Goal: Task Accomplishment & Management: Use online tool/utility

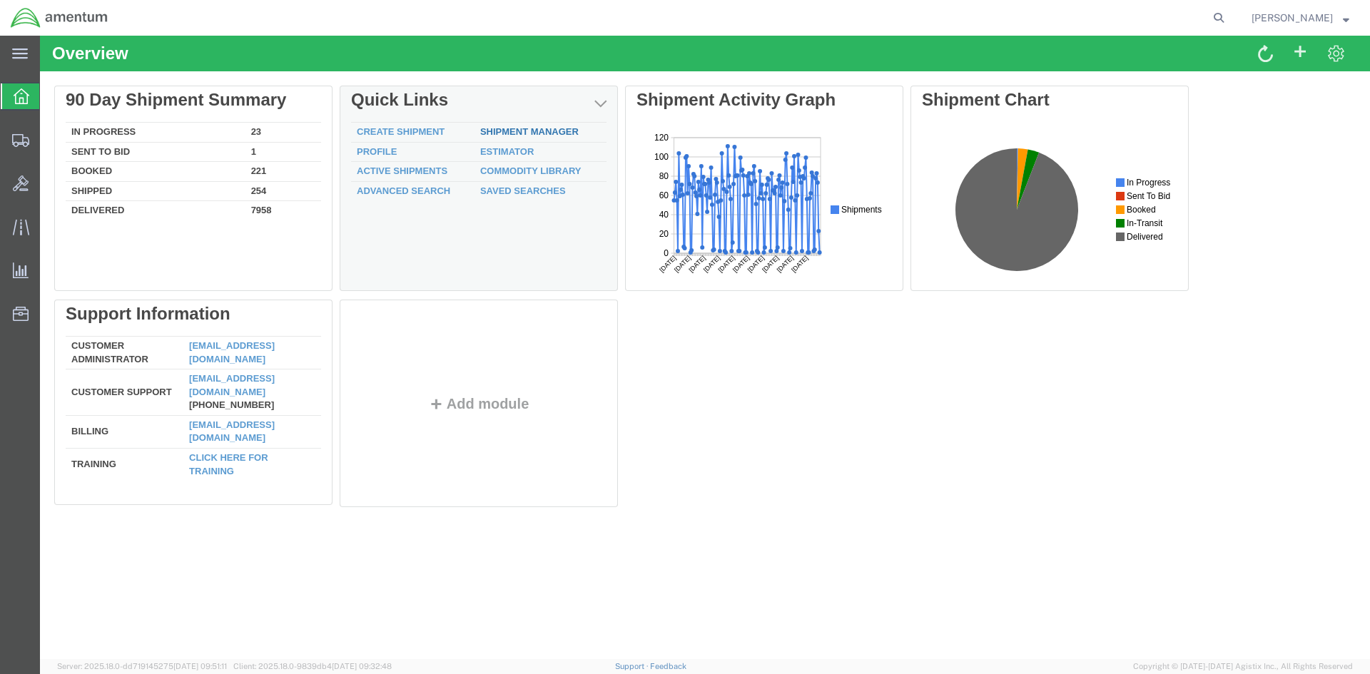
click at [495, 136] on link "Shipment Manager" at bounding box center [529, 131] width 98 height 11
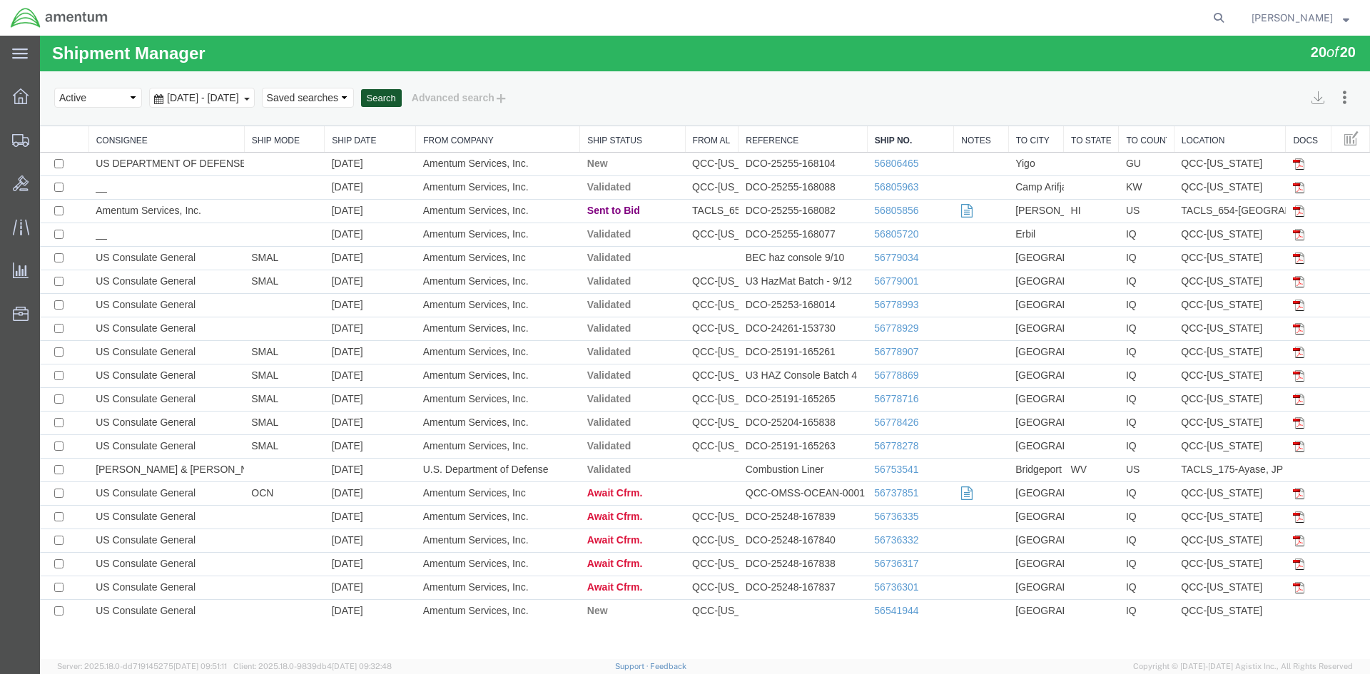
click at [402, 101] on button "Search" at bounding box center [381, 98] width 41 height 19
click at [402, 97] on button "Search" at bounding box center [381, 98] width 41 height 19
drag, startPoint x: 487, startPoint y: 133, endPoint x: 446, endPoint y: 99, distance: 53.3
click at [402, 96] on button "Search" at bounding box center [381, 98] width 41 height 19
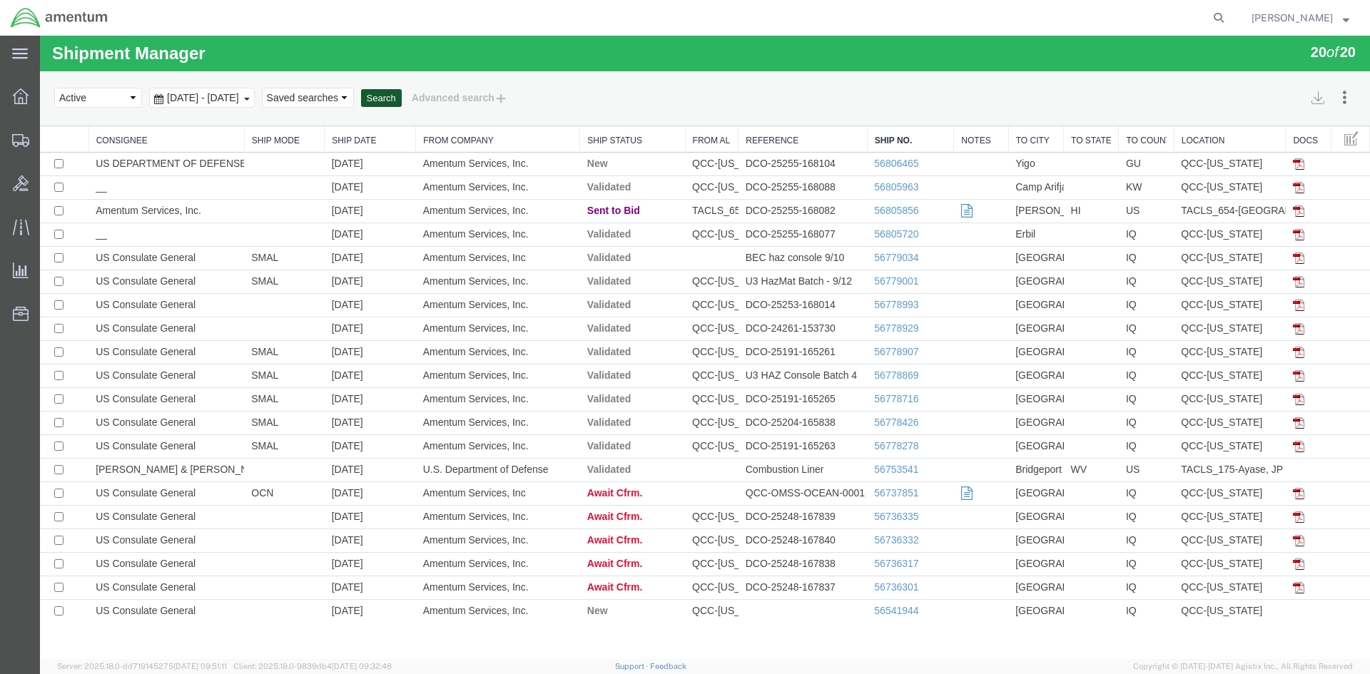
click at [402, 98] on button "Search" at bounding box center [381, 98] width 41 height 19
click at [402, 97] on button "Search" at bounding box center [381, 98] width 41 height 19
click at [402, 106] on button "Search" at bounding box center [381, 98] width 41 height 19
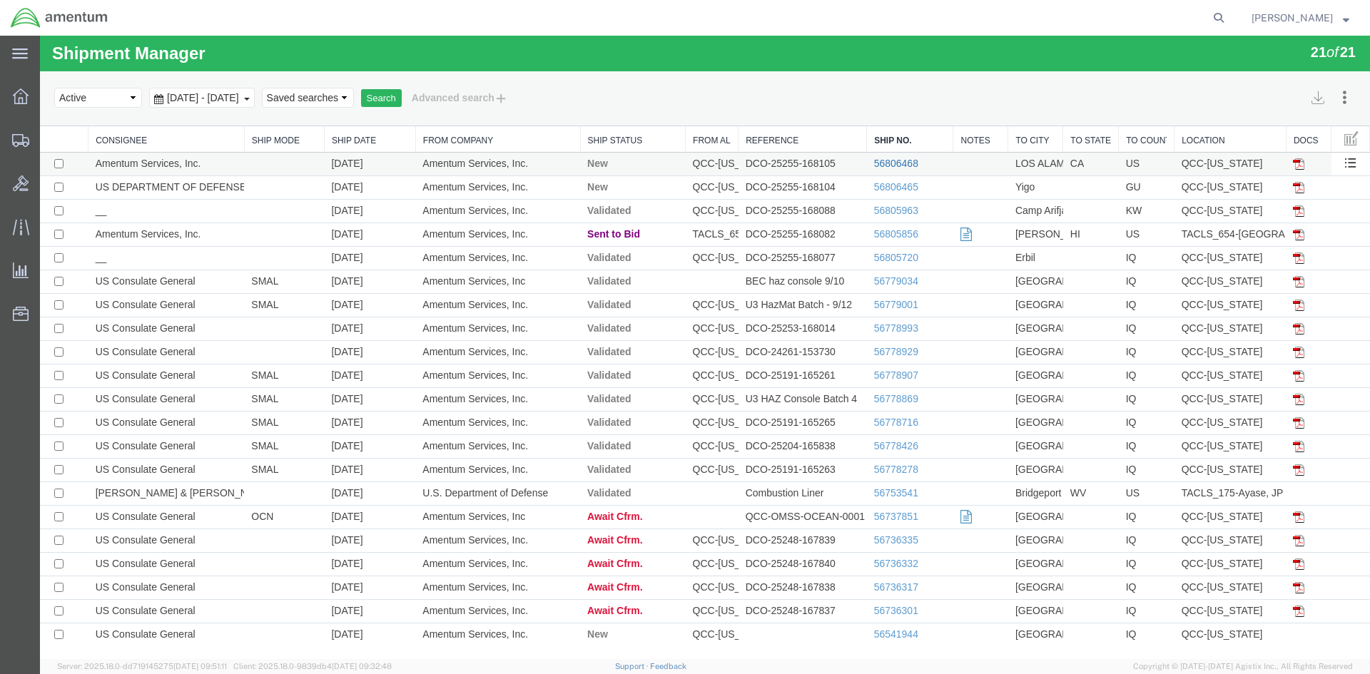
click at [906, 162] on link "56806468" at bounding box center [896, 163] width 44 height 11
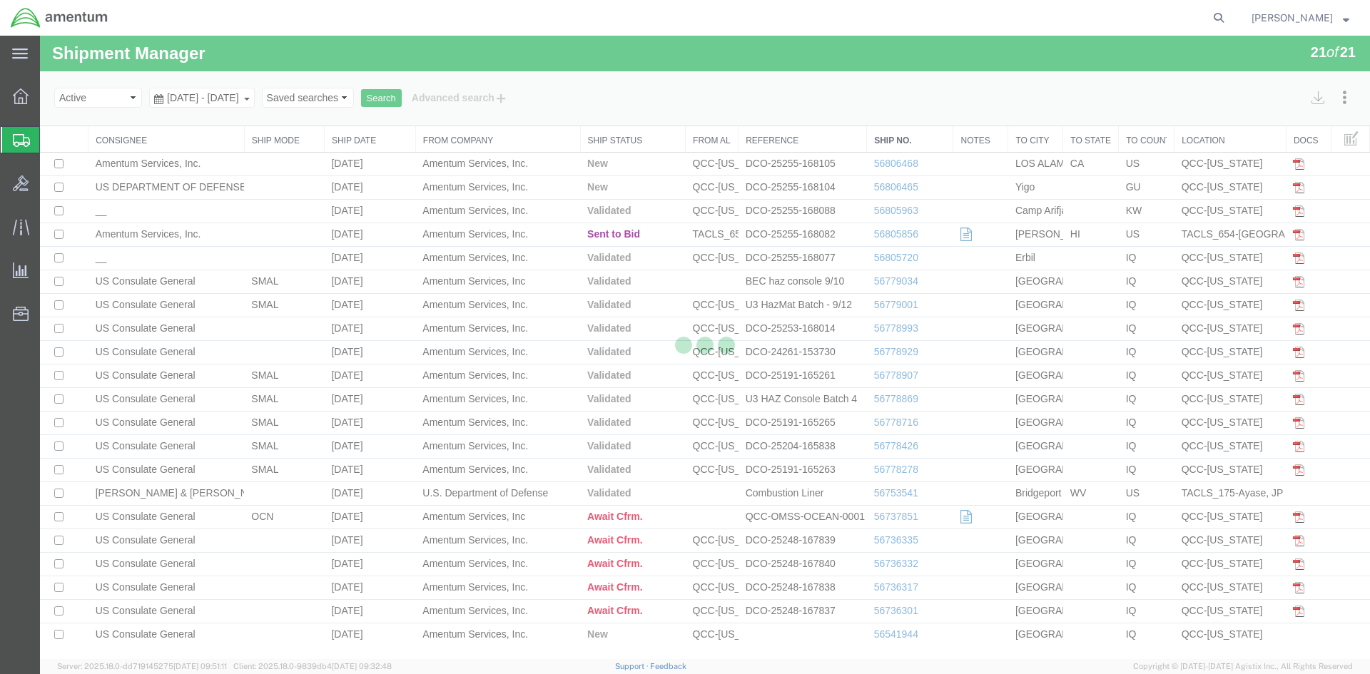
select select "42668"
select select "42692"
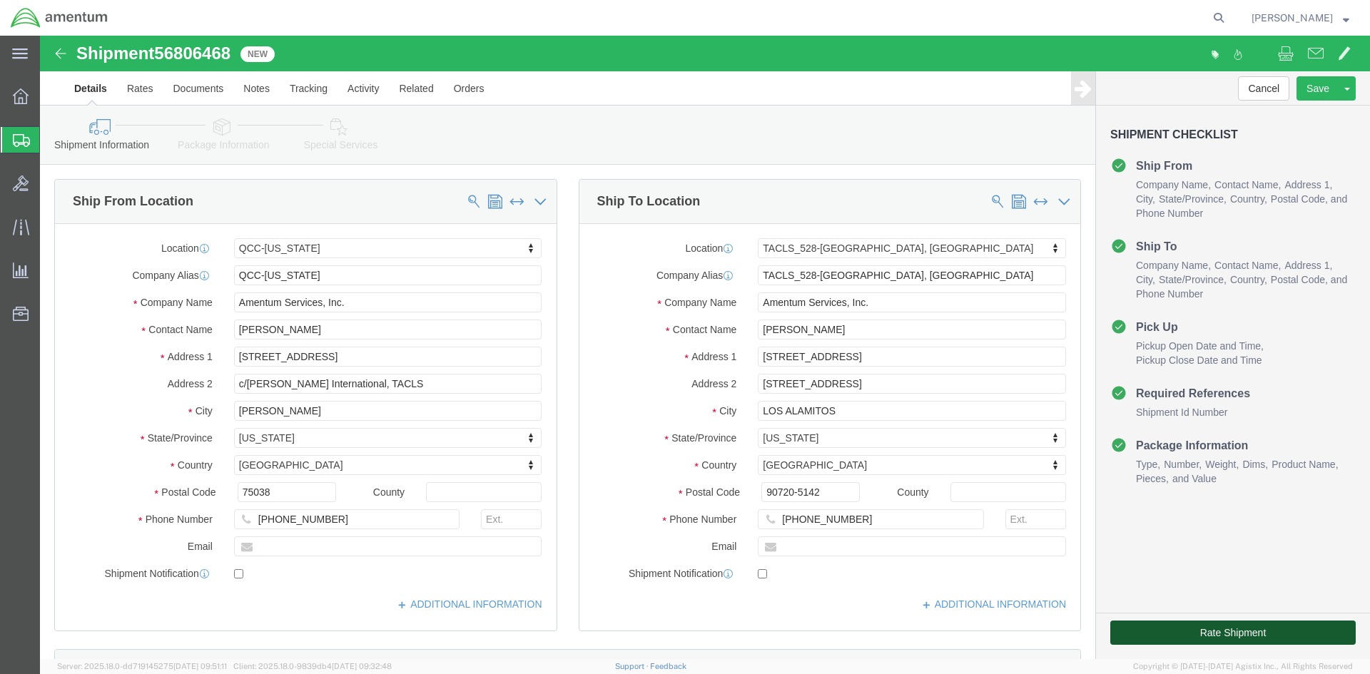
click button "Rate Shipment"
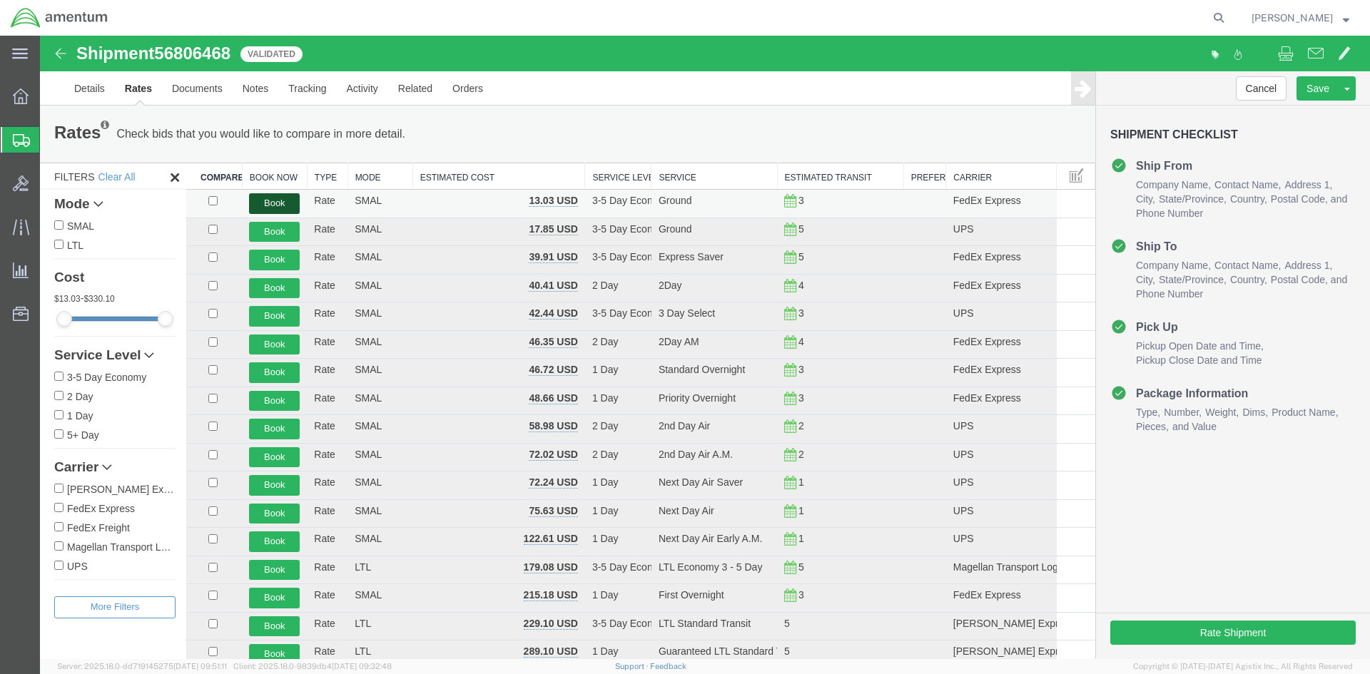
click at [263, 204] on button "Book" at bounding box center [274, 203] width 51 height 21
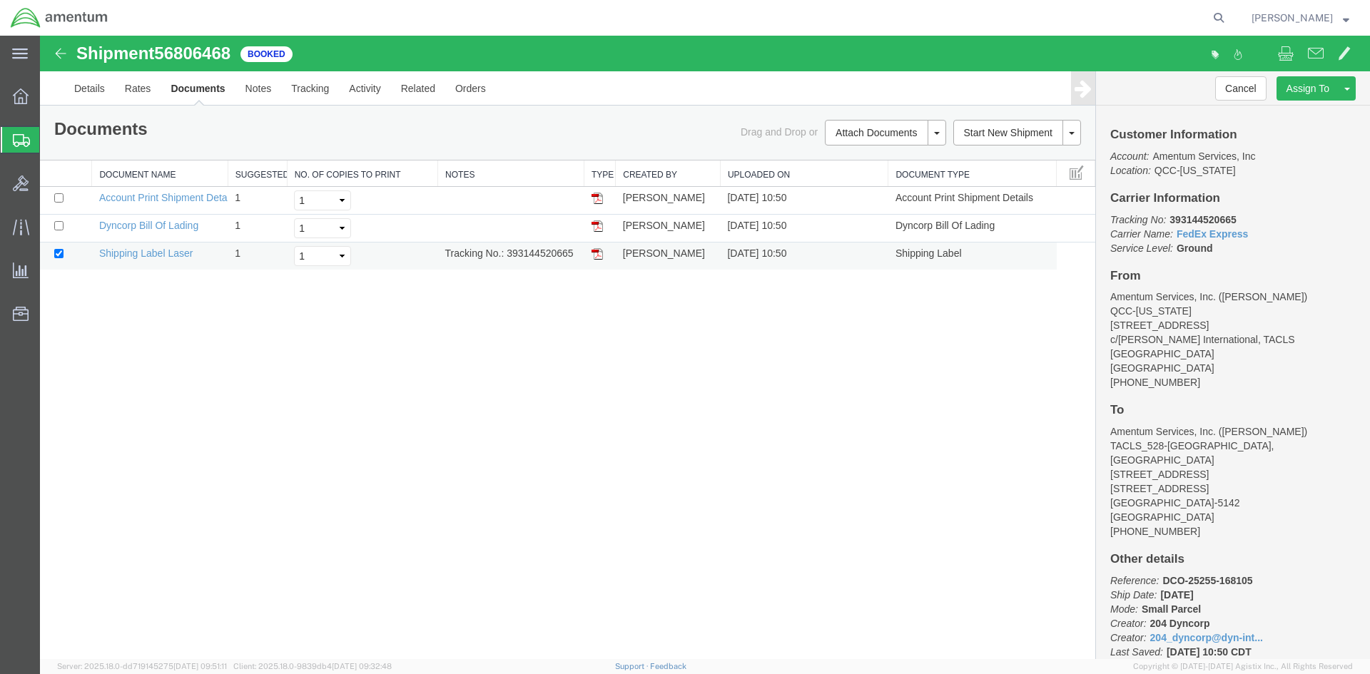
drag, startPoint x: 504, startPoint y: 255, endPoint x: 554, endPoint y: 254, distance: 49.2
click at [575, 248] on td "Tracking No.: 393144520665" at bounding box center [511, 257] width 146 height 28
drag, startPoint x: 598, startPoint y: 256, endPoint x: 53, endPoint y: 261, distance: 545.0
click at [599, 256] on img at bounding box center [596, 253] width 11 height 11
click at [19, 97] on icon at bounding box center [21, 96] width 16 height 16
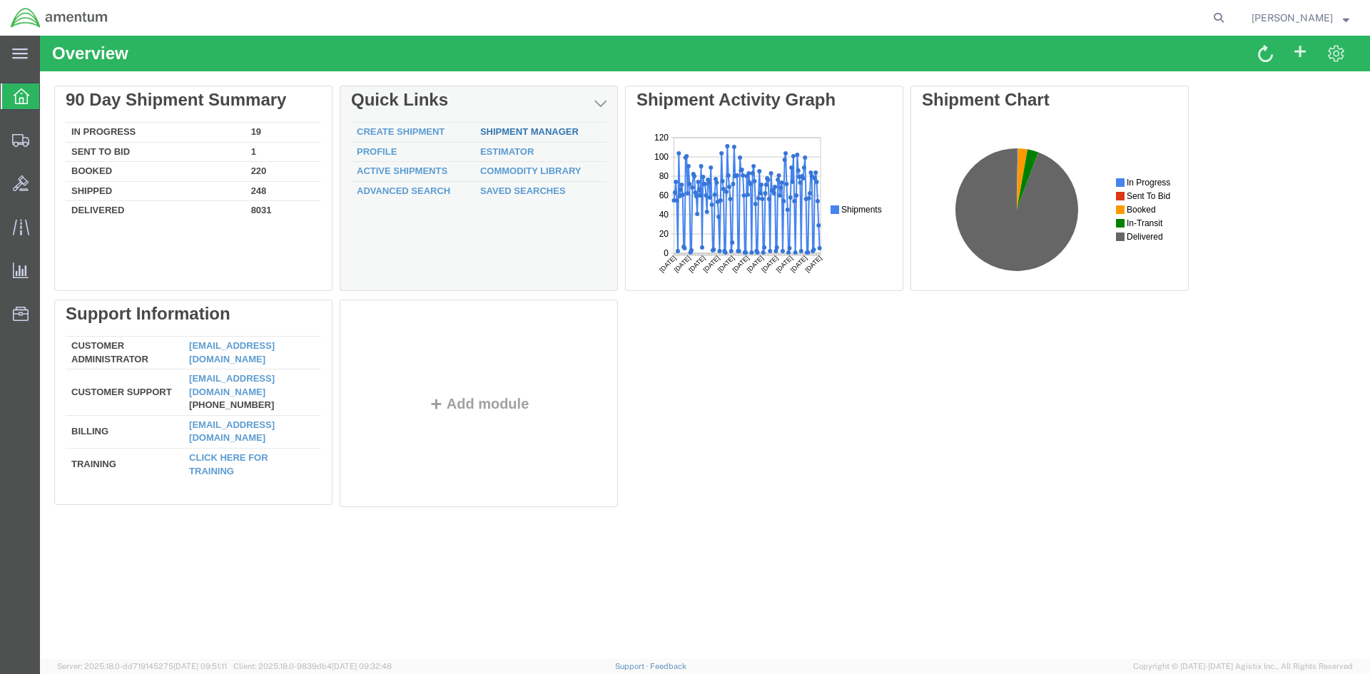
click at [532, 130] on link "Shipment Manager" at bounding box center [529, 131] width 98 height 11
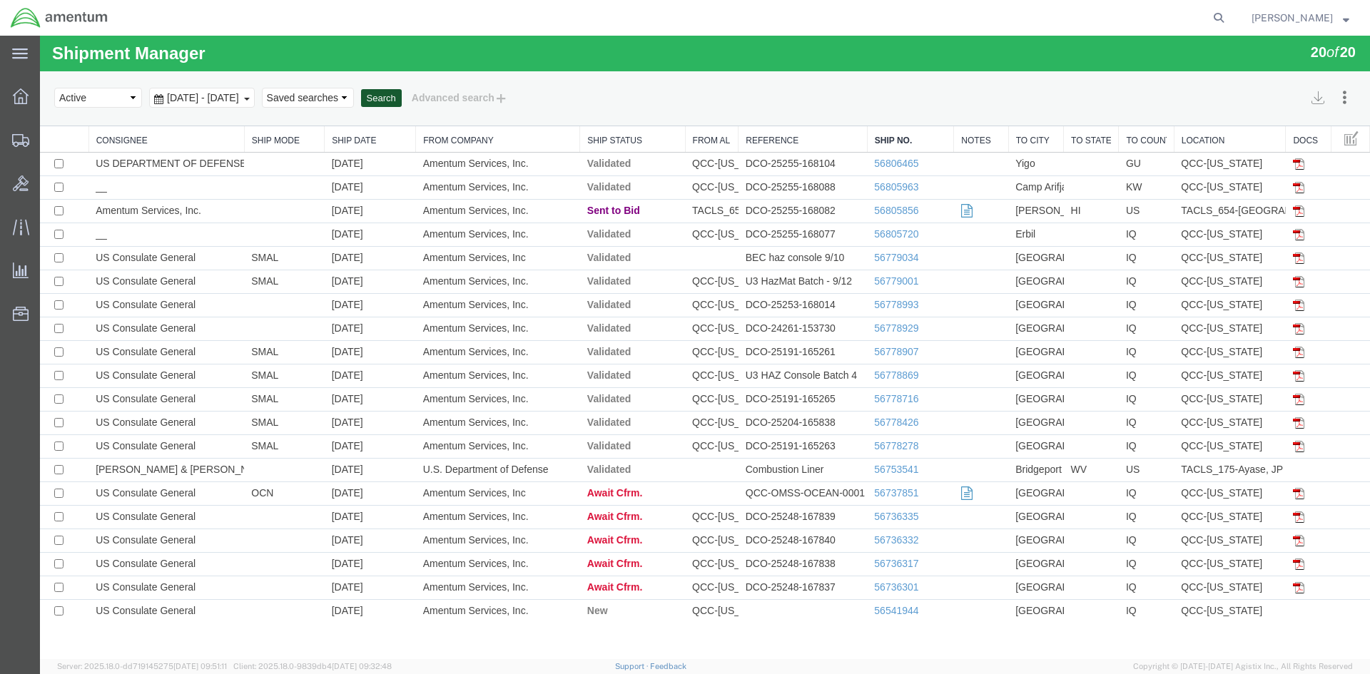
click at [402, 106] on button "Search" at bounding box center [381, 98] width 41 height 19
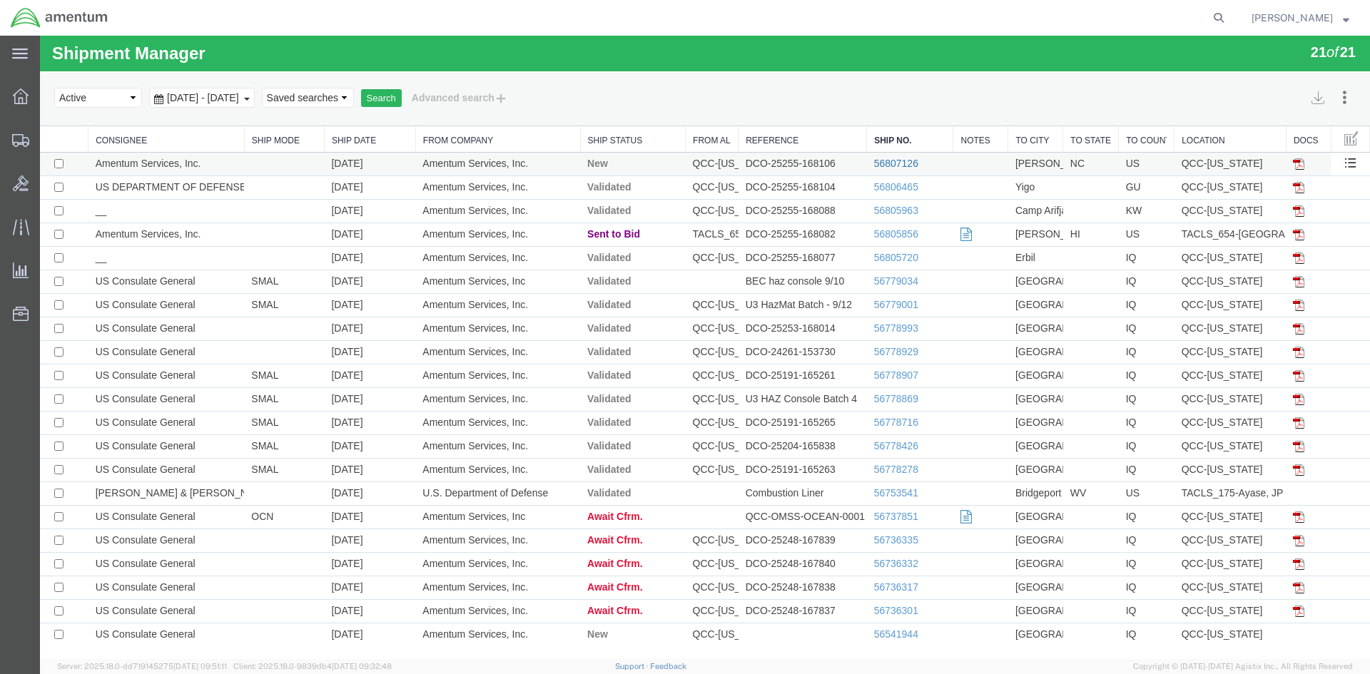
click at [890, 163] on link "56807126" at bounding box center [896, 163] width 44 height 11
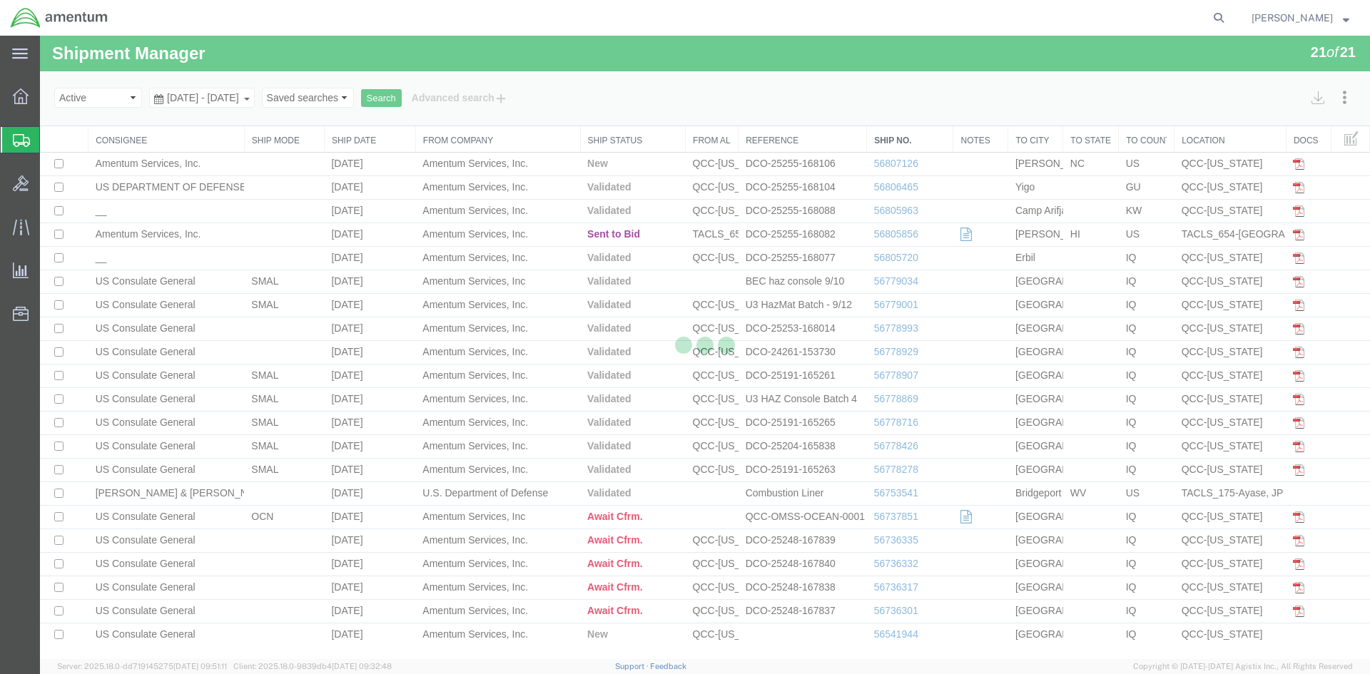
select select "42668"
select select "42712"
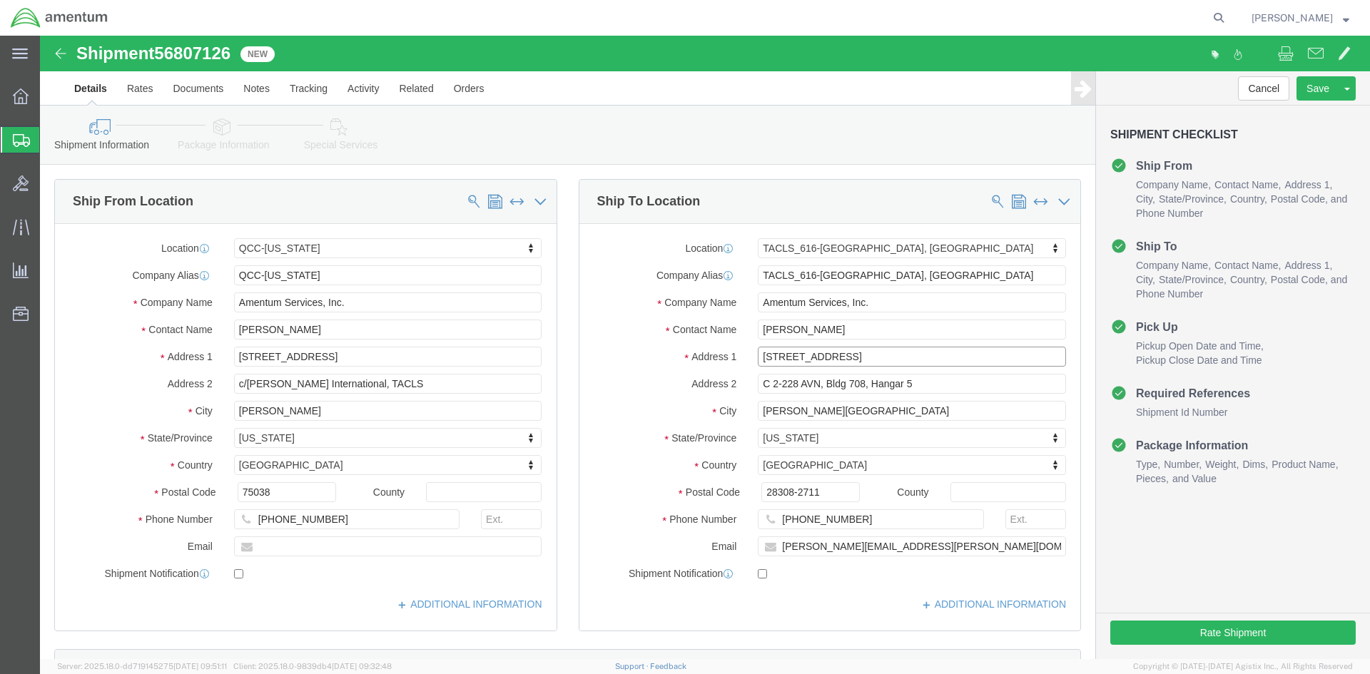
drag, startPoint x: 815, startPoint y: 321, endPoint x: 713, endPoint y: 321, distance: 102.0
click input "[STREET_ADDRESS]"
type input "[STREET_ADDRESS]"
select select
type input "FUQUAY VARINA"
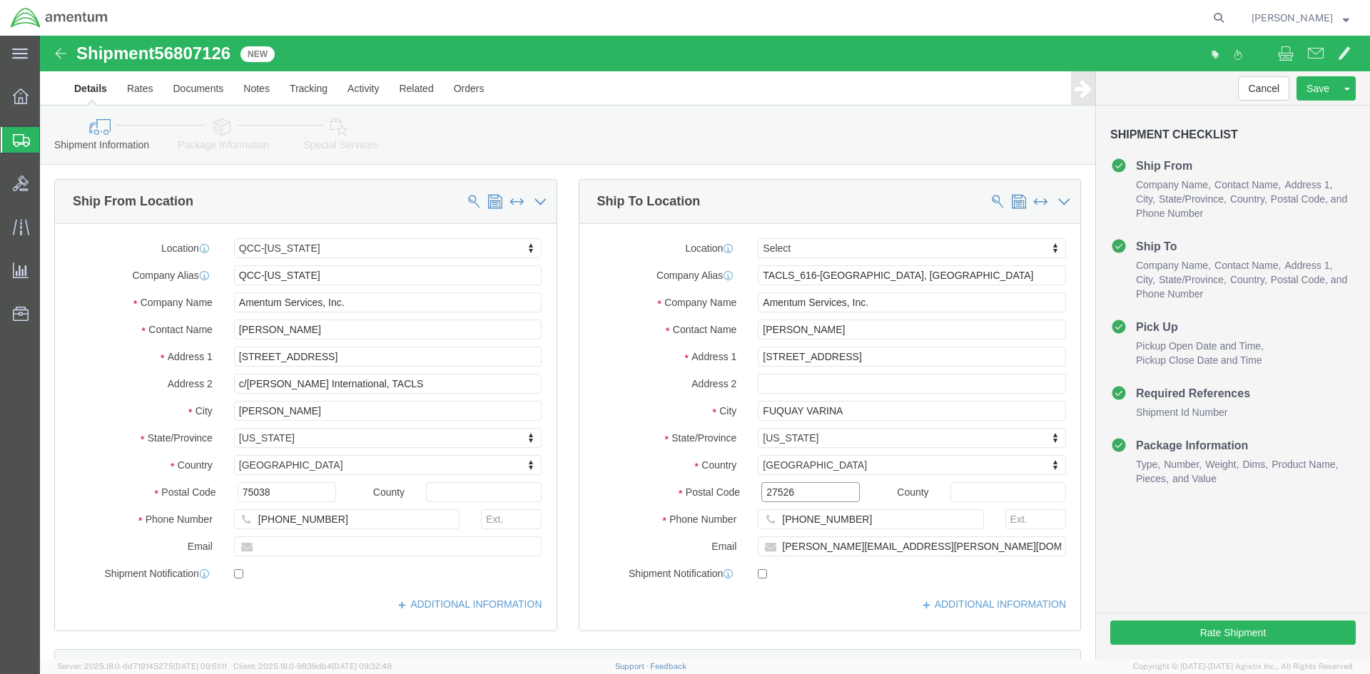
type input "27526"
type input "910-384"
type input "4"
click input "910-384"
type input "[PHONE_NUMBER]"
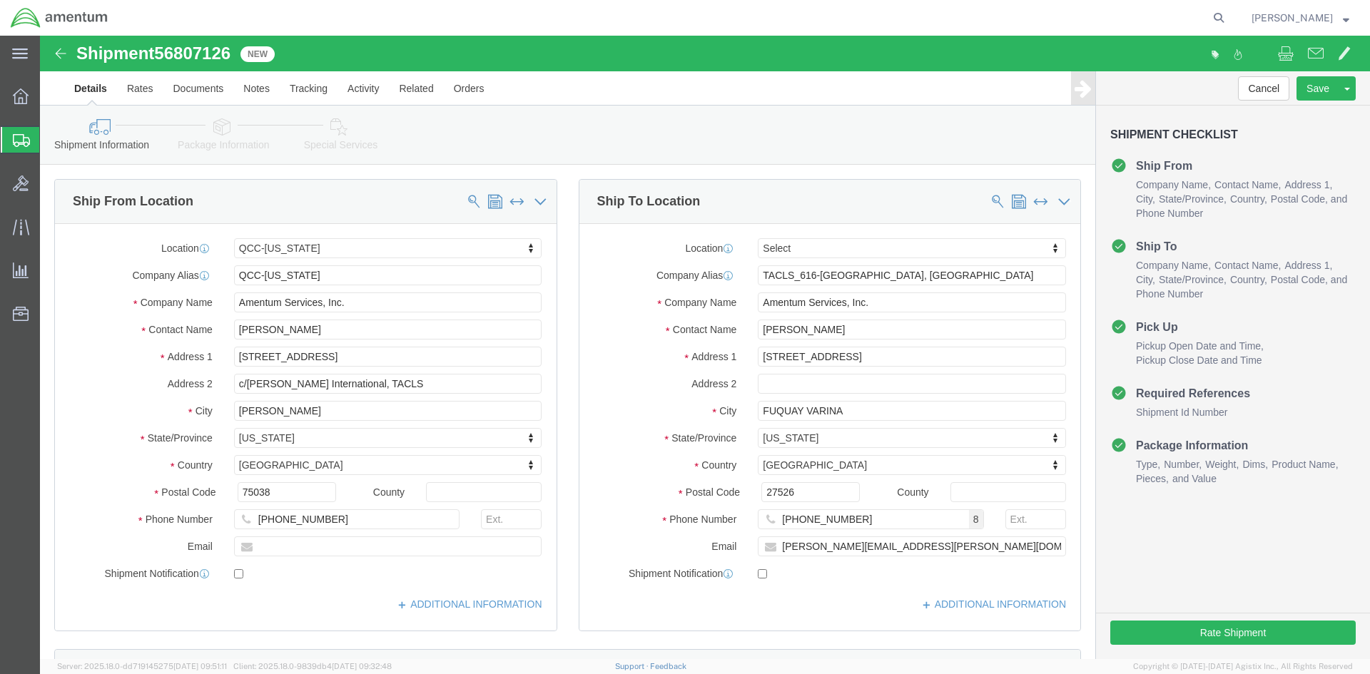
click link "Special Services"
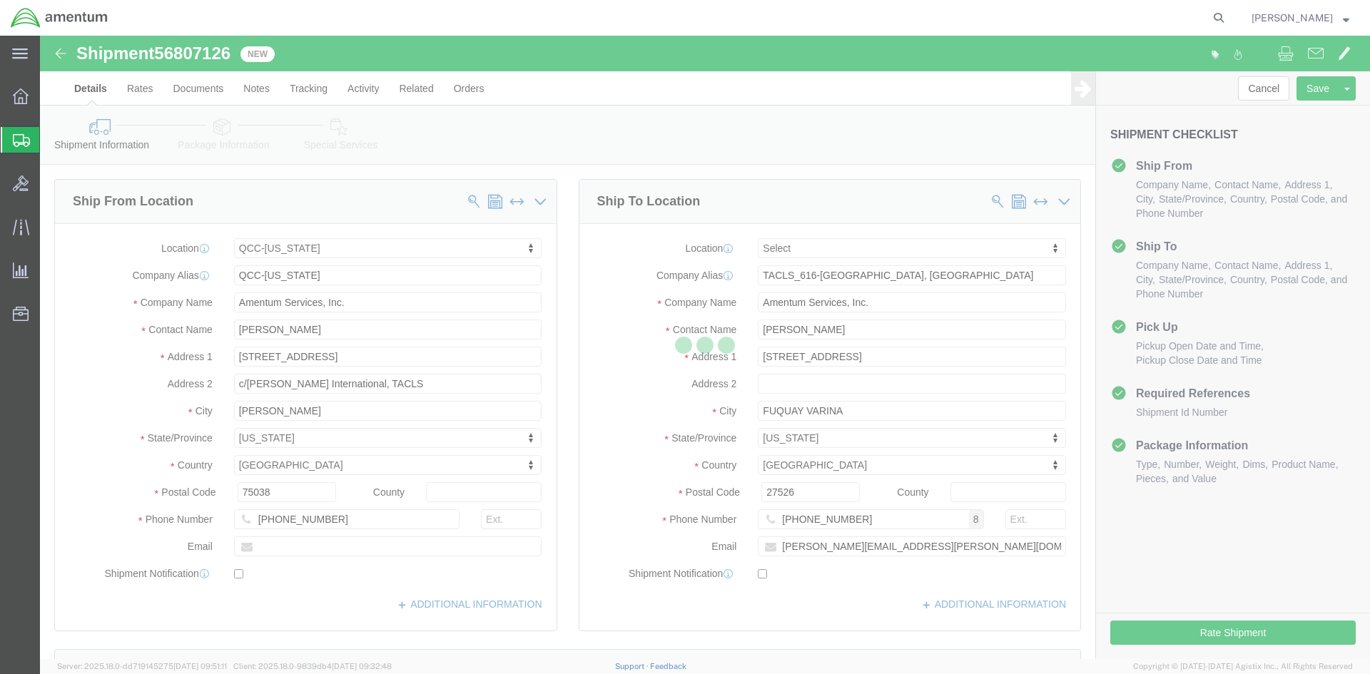
select select
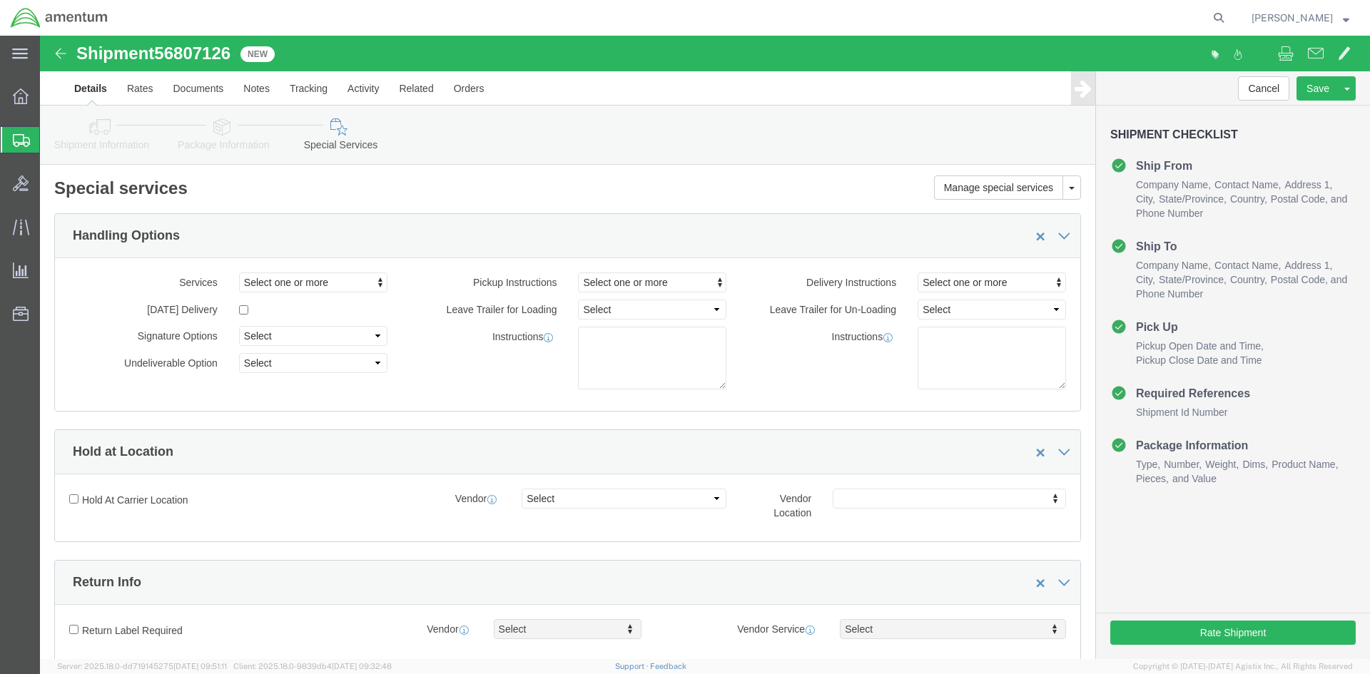
select select "DEPARTMENT"
click input "checkbox"
checkbox input "true"
click link "Shipment Information"
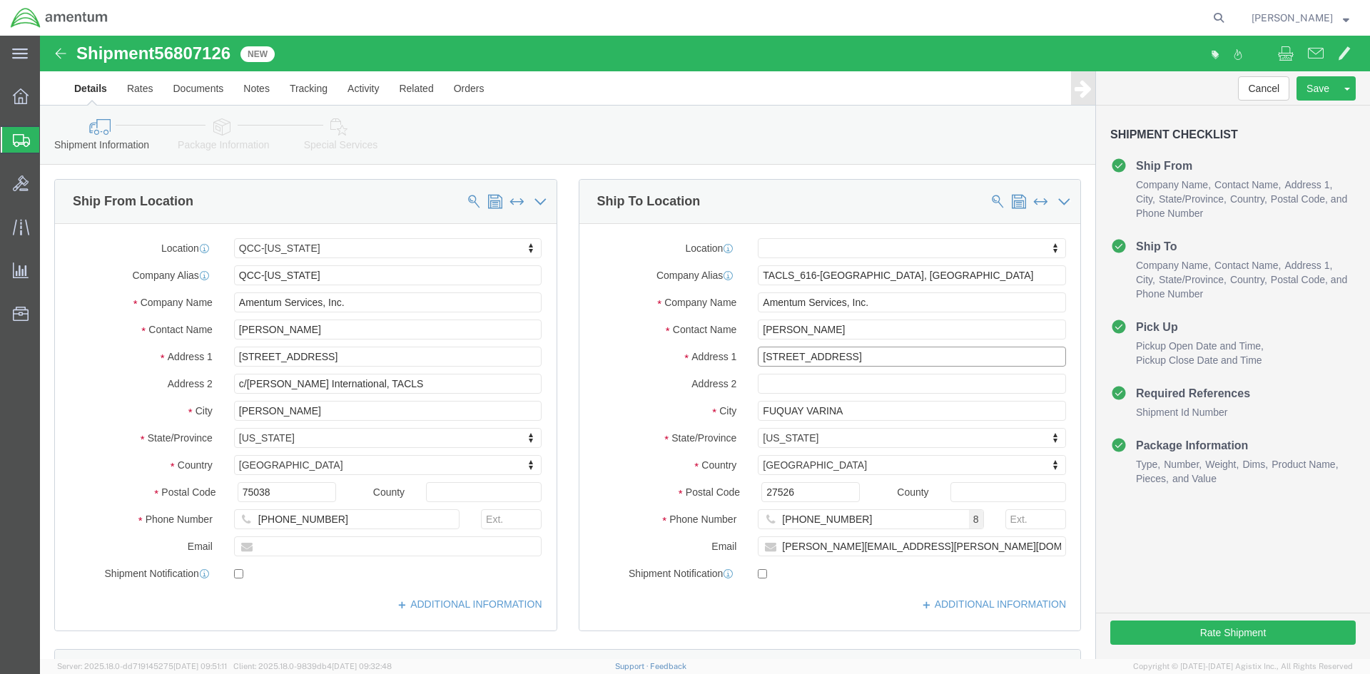
click input "[STREET_ADDRESS]"
type input "[STREET_ADDRESS]"
select select
click button "Rate Shipment"
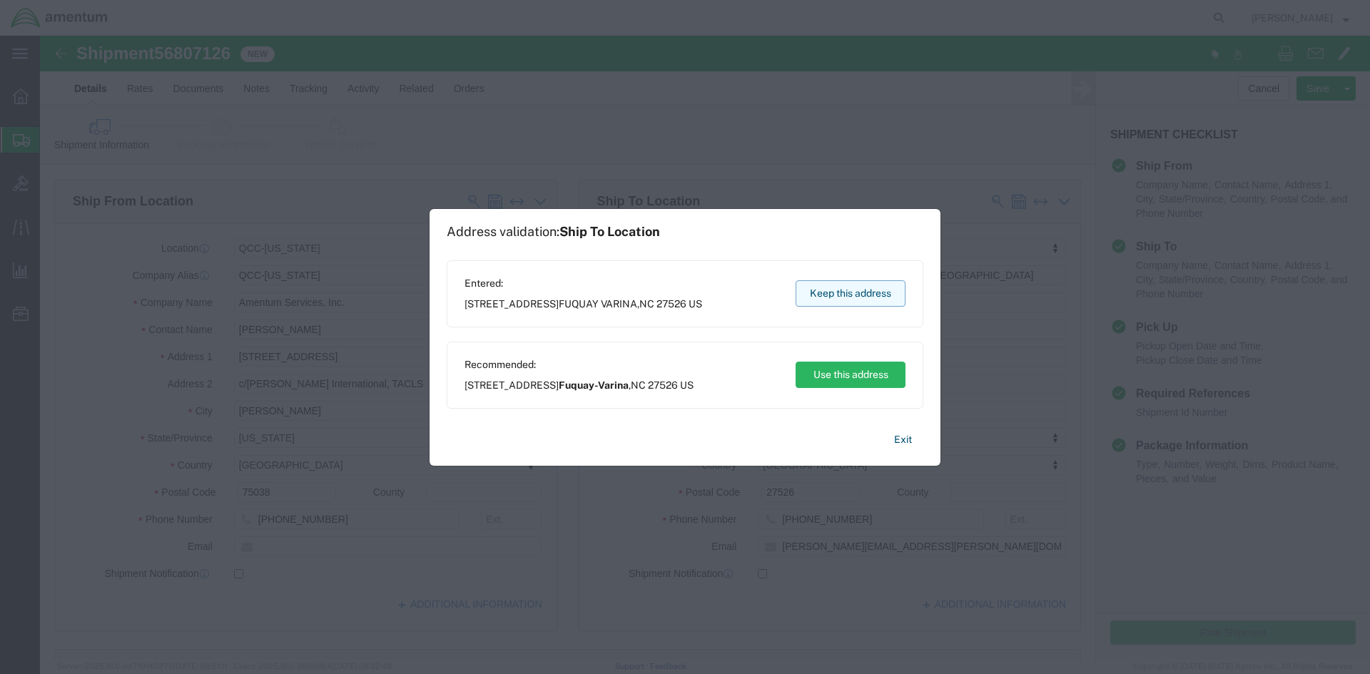
click at [861, 285] on button "Keep this address" at bounding box center [850, 293] width 110 height 26
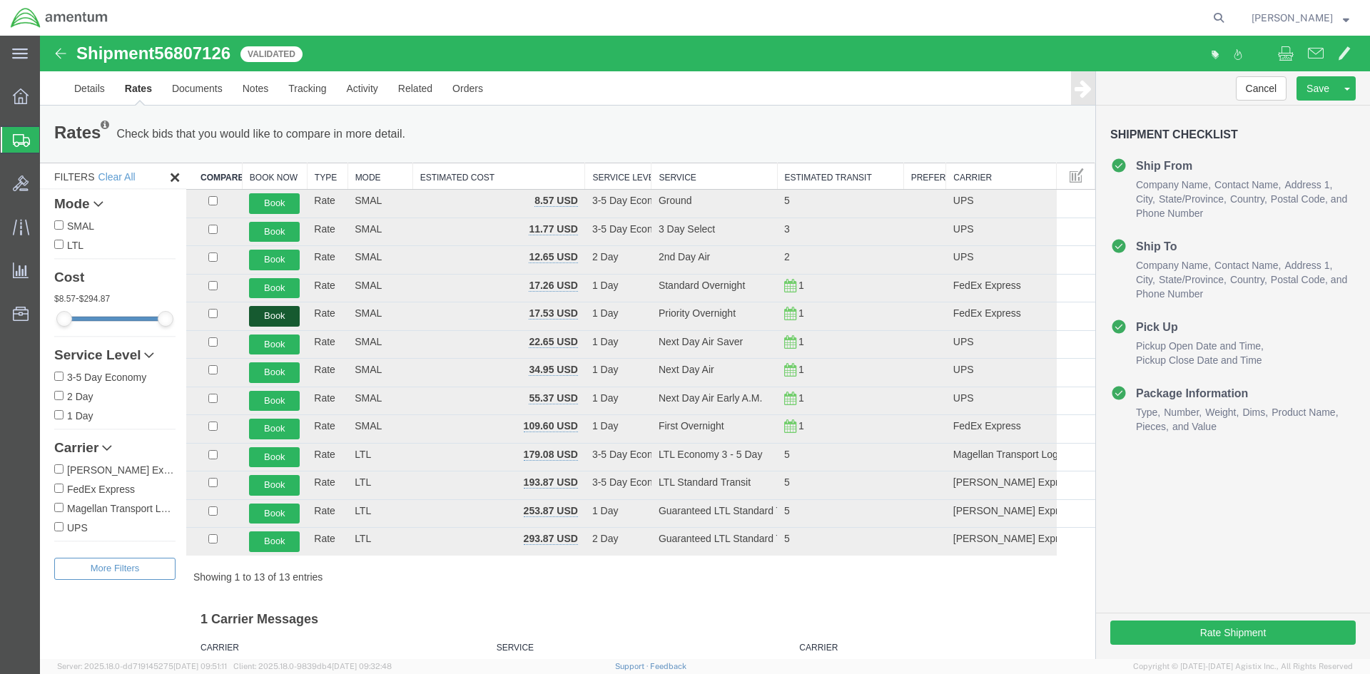
click at [274, 308] on button "Book" at bounding box center [274, 316] width 51 height 21
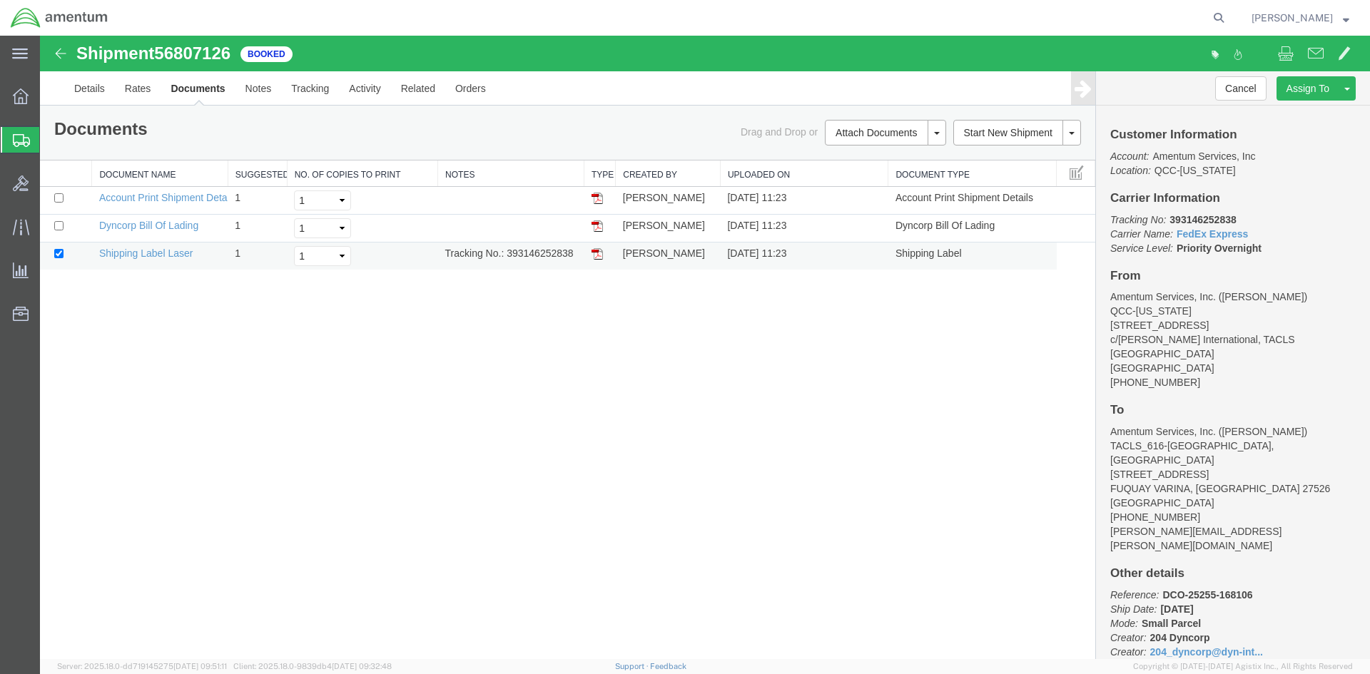
drag, startPoint x: 520, startPoint y: 253, endPoint x: 575, endPoint y: 252, distance: 54.9
click at [575, 252] on td "Tracking No.: 393146252838" at bounding box center [511, 257] width 146 height 28
copy td "393146252838"
drag, startPoint x: 49, startPoint y: 280, endPoint x: 599, endPoint y: 257, distance: 550.5
click at [599, 257] on img at bounding box center [596, 253] width 11 height 11
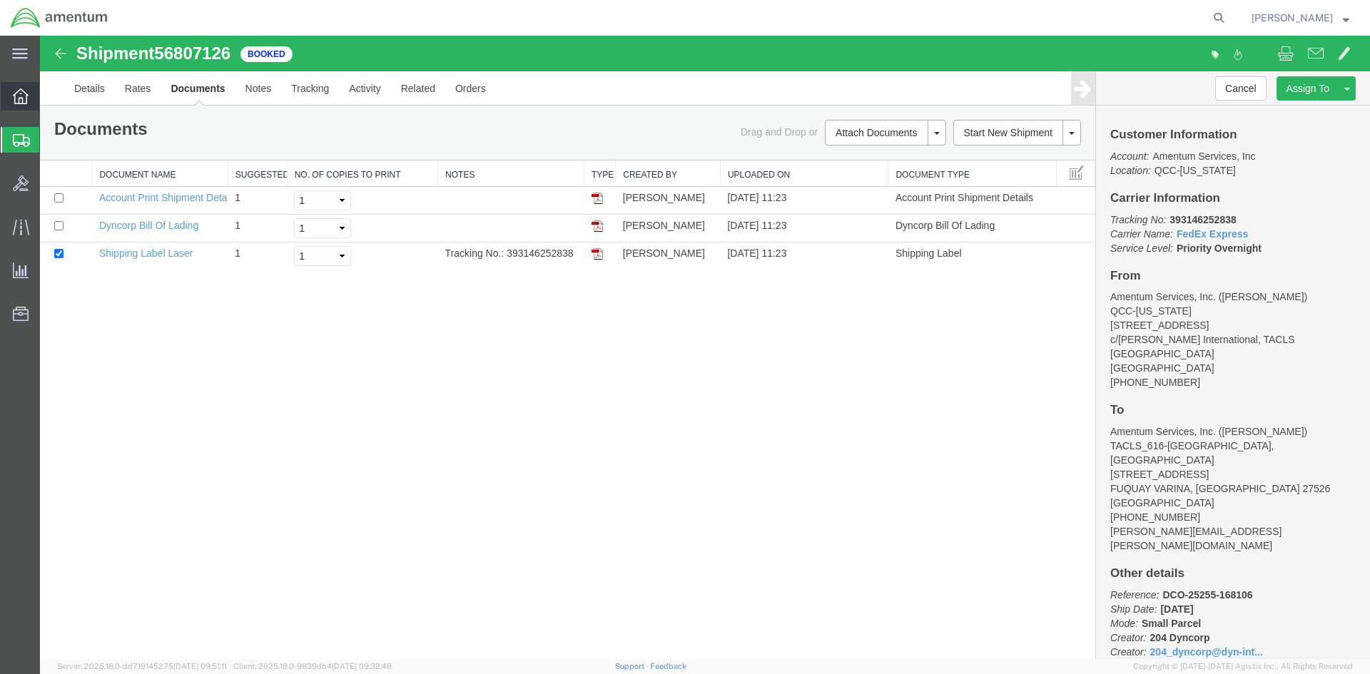
click at [49, 96] on span "Overview" at bounding box center [44, 96] width 10 height 29
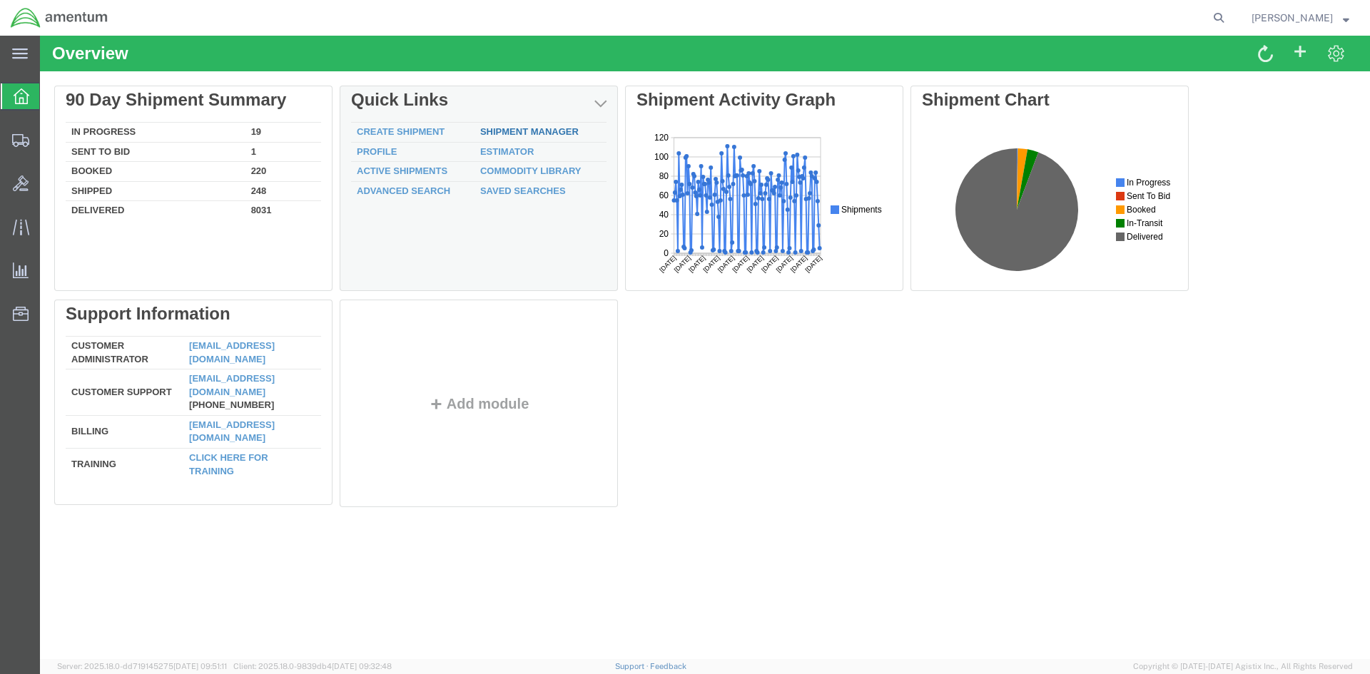
click at [524, 130] on link "Shipment Manager" at bounding box center [529, 131] width 98 height 11
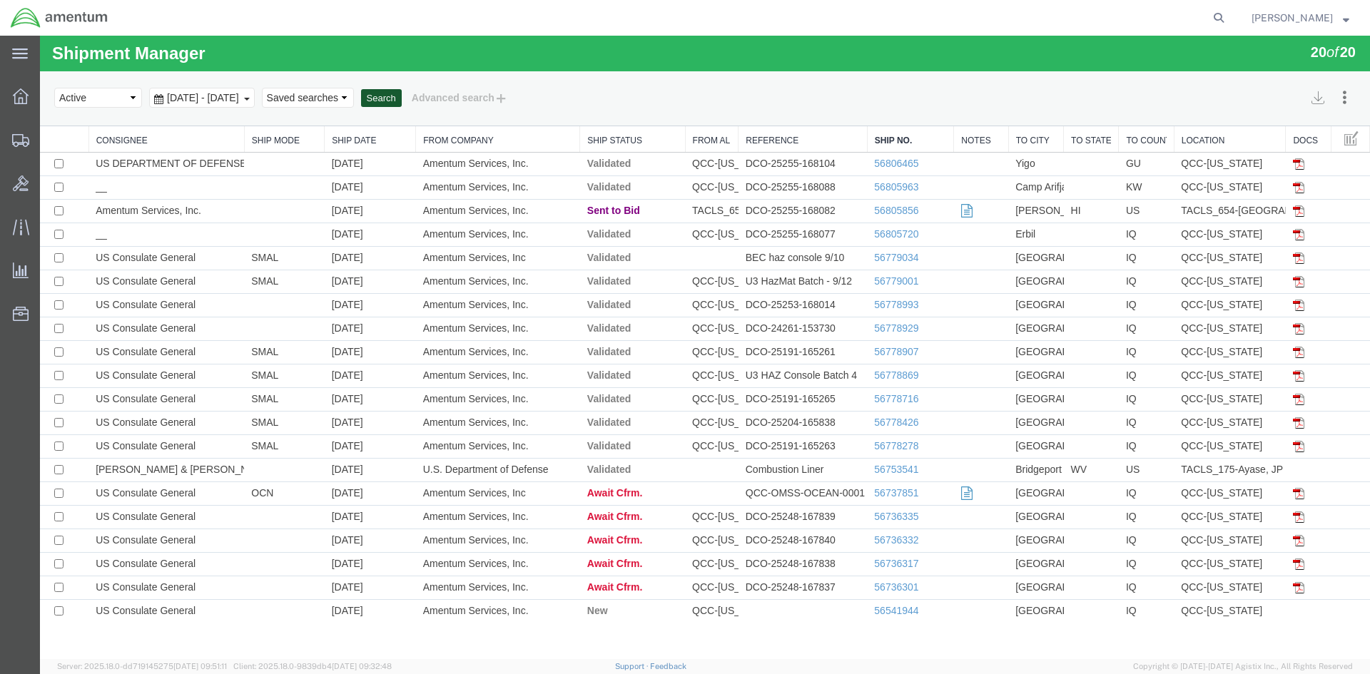
click at [402, 96] on button "Search" at bounding box center [381, 98] width 41 height 19
click at [402, 101] on button "Search" at bounding box center [381, 98] width 41 height 19
click at [402, 98] on button "Search" at bounding box center [381, 98] width 41 height 19
click at [402, 102] on button "Search" at bounding box center [381, 98] width 41 height 19
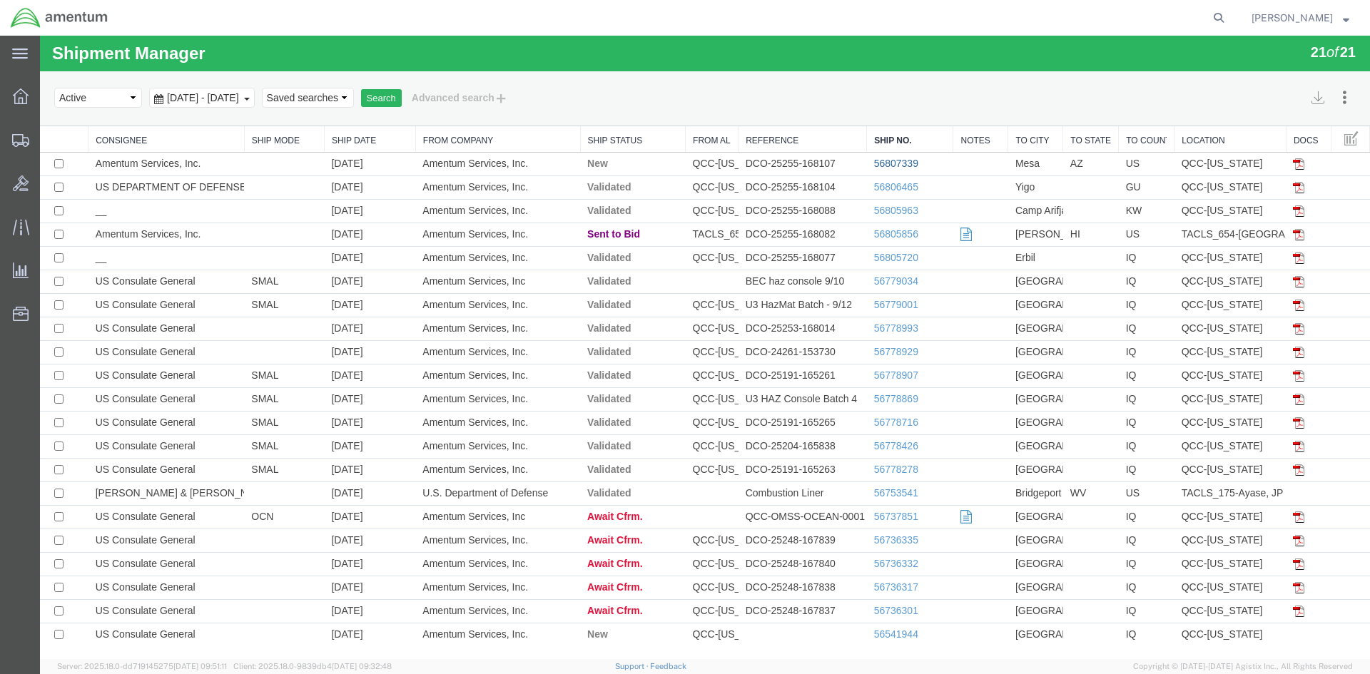
click at [875, 165] on link "56807339" at bounding box center [896, 163] width 44 height 11
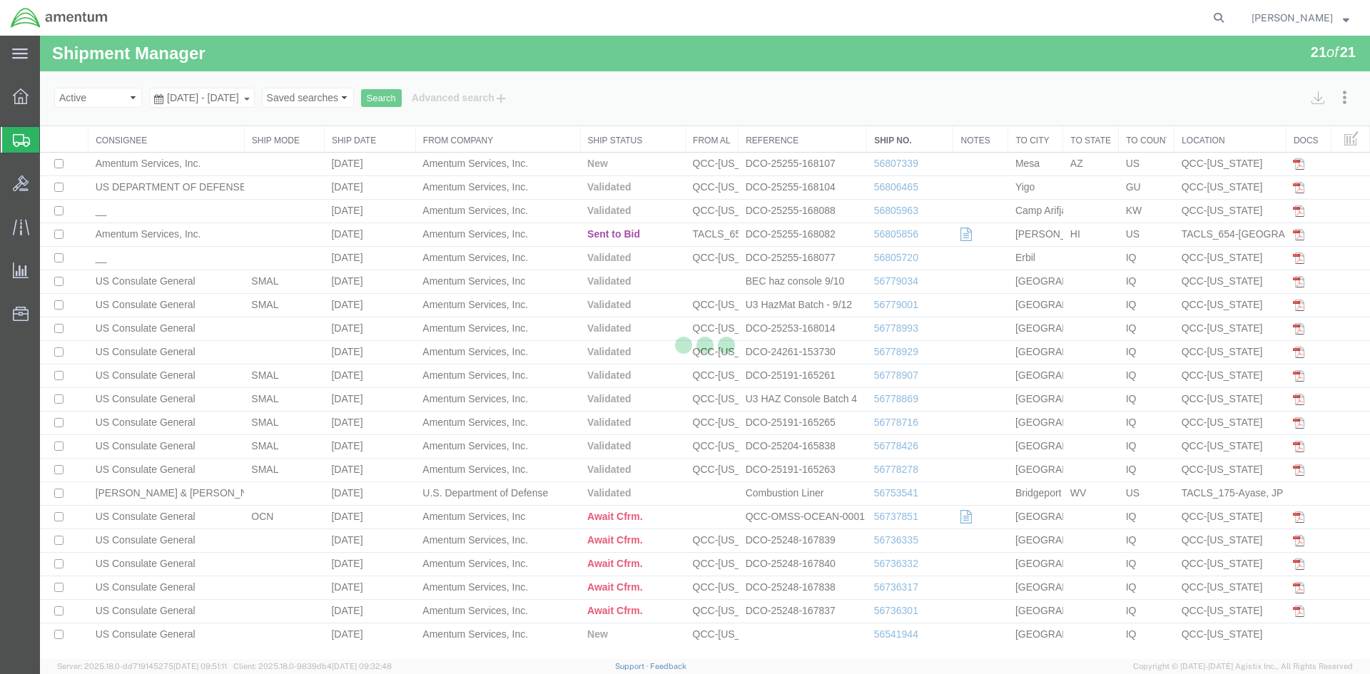
select select "42668"
select select "42689"
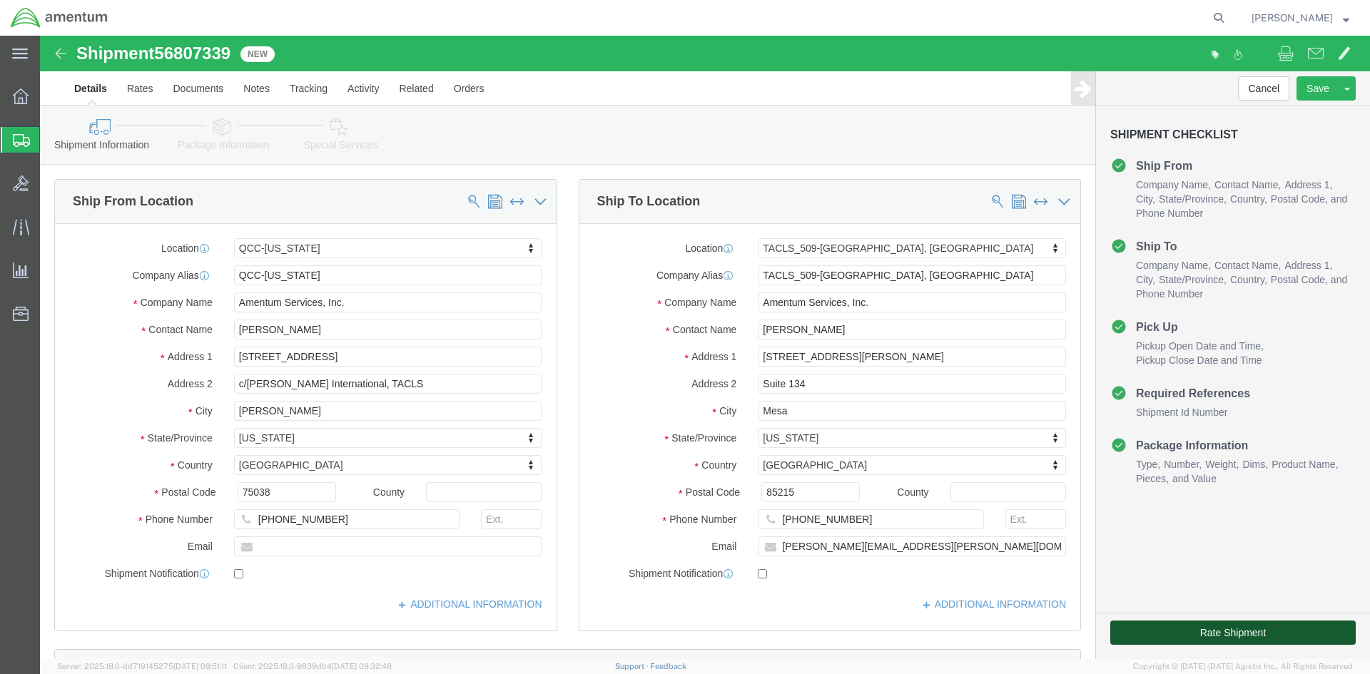
drag, startPoint x: 1154, startPoint y: 601, endPoint x: 1144, endPoint y: 599, distance: 10.2
click button "Rate Shipment"
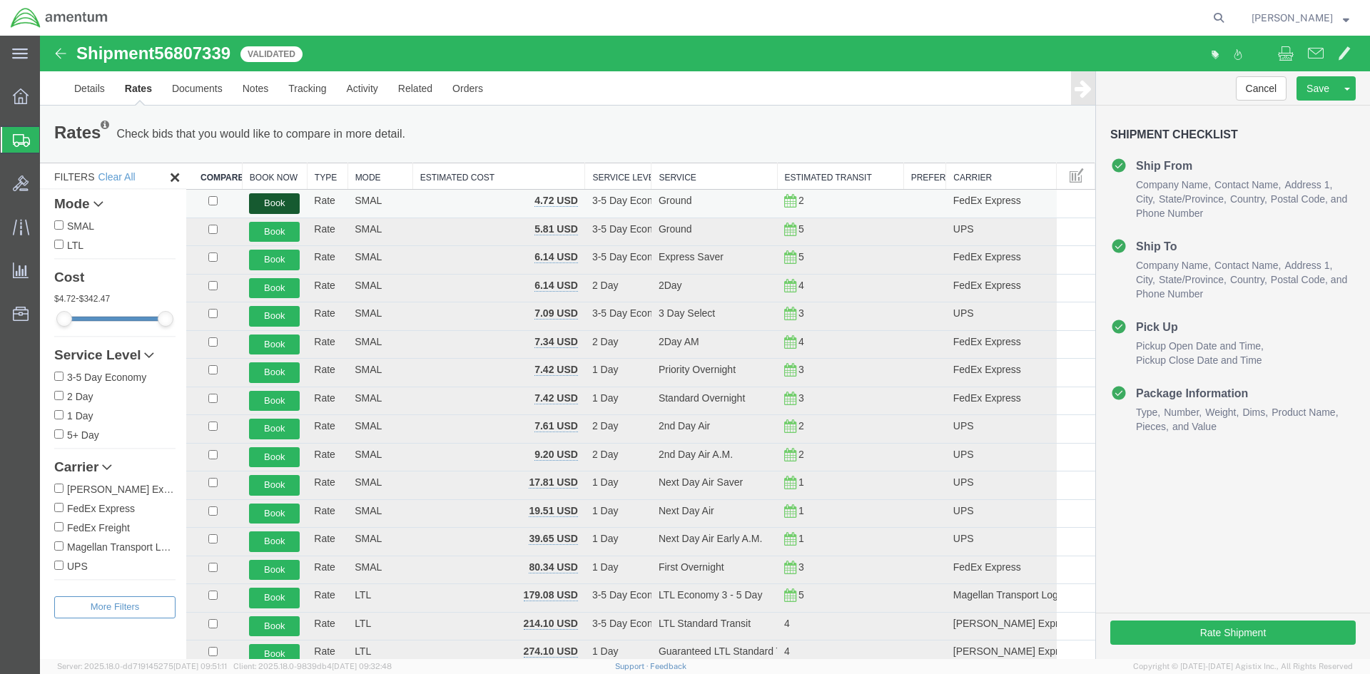
click at [285, 193] on button "Book" at bounding box center [274, 203] width 51 height 21
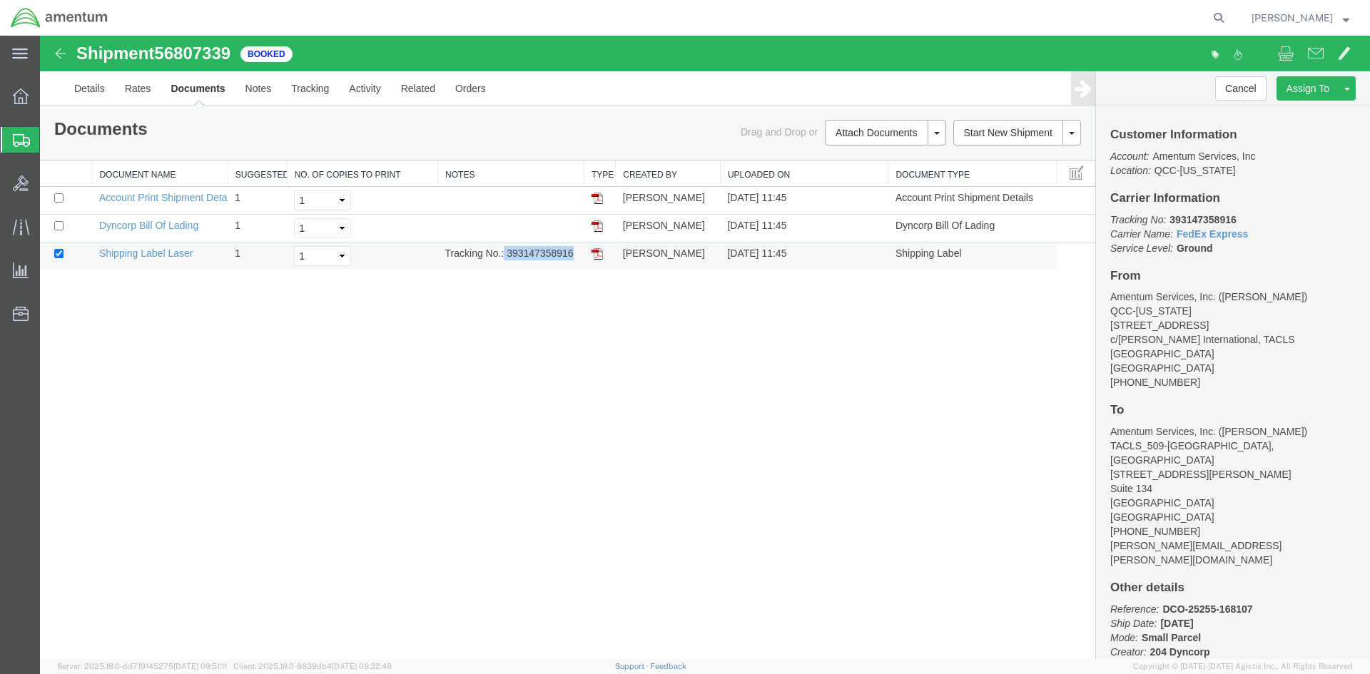
drag, startPoint x: 507, startPoint y: 255, endPoint x: 574, endPoint y: 251, distance: 66.4
click at [574, 251] on td "Tracking No.: 393147358916" at bounding box center [511, 257] width 146 height 28
copy td "393147358916"
drag, startPoint x: 599, startPoint y: 258, endPoint x: 42, endPoint y: 309, distance: 559.4
click at [599, 258] on img at bounding box center [596, 253] width 11 height 11
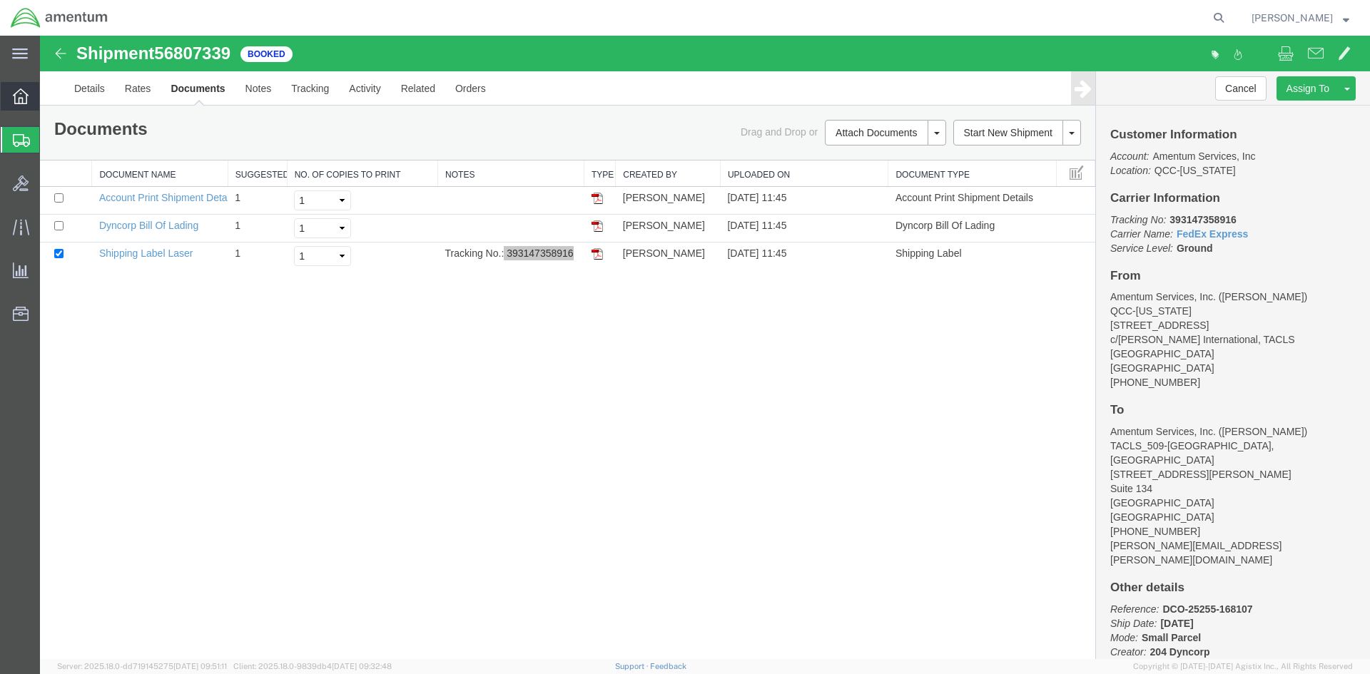
click at [49, 86] on span "Overview" at bounding box center [44, 96] width 10 height 29
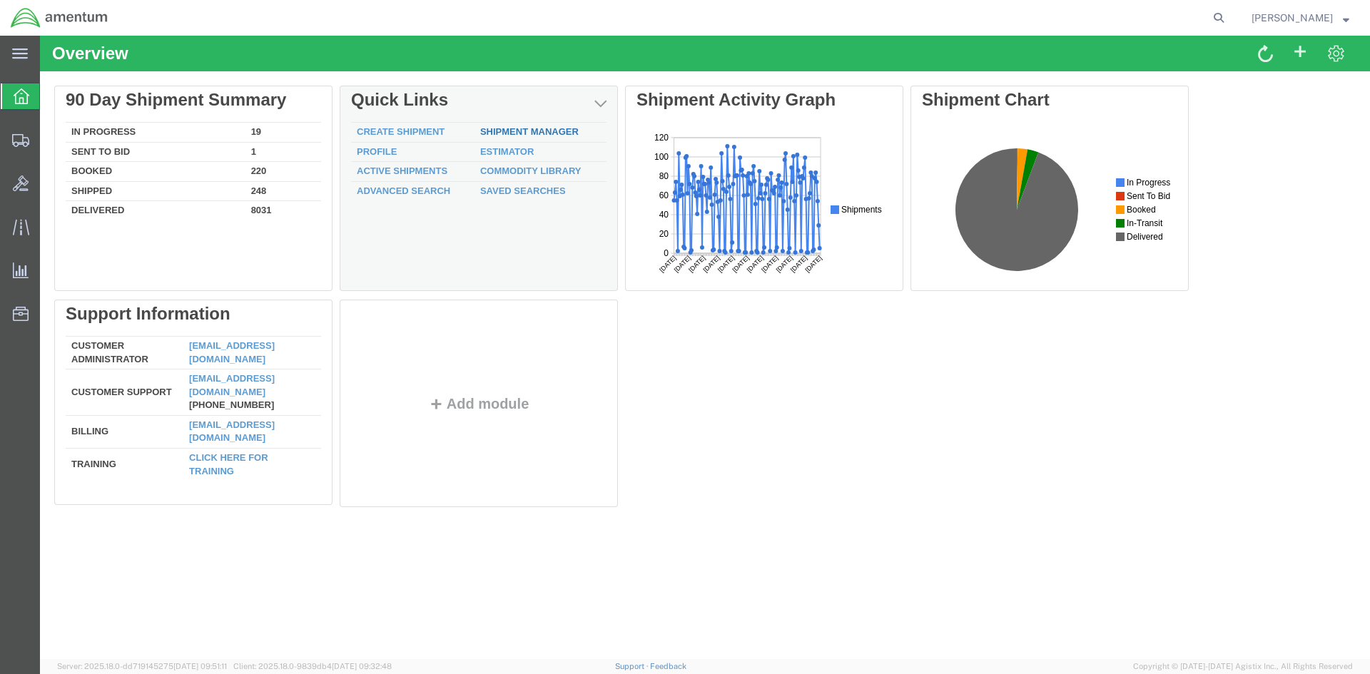
click at [497, 136] on link "Shipment Manager" at bounding box center [529, 131] width 98 height 11
